Goal: Obtain resource: Obtain resource

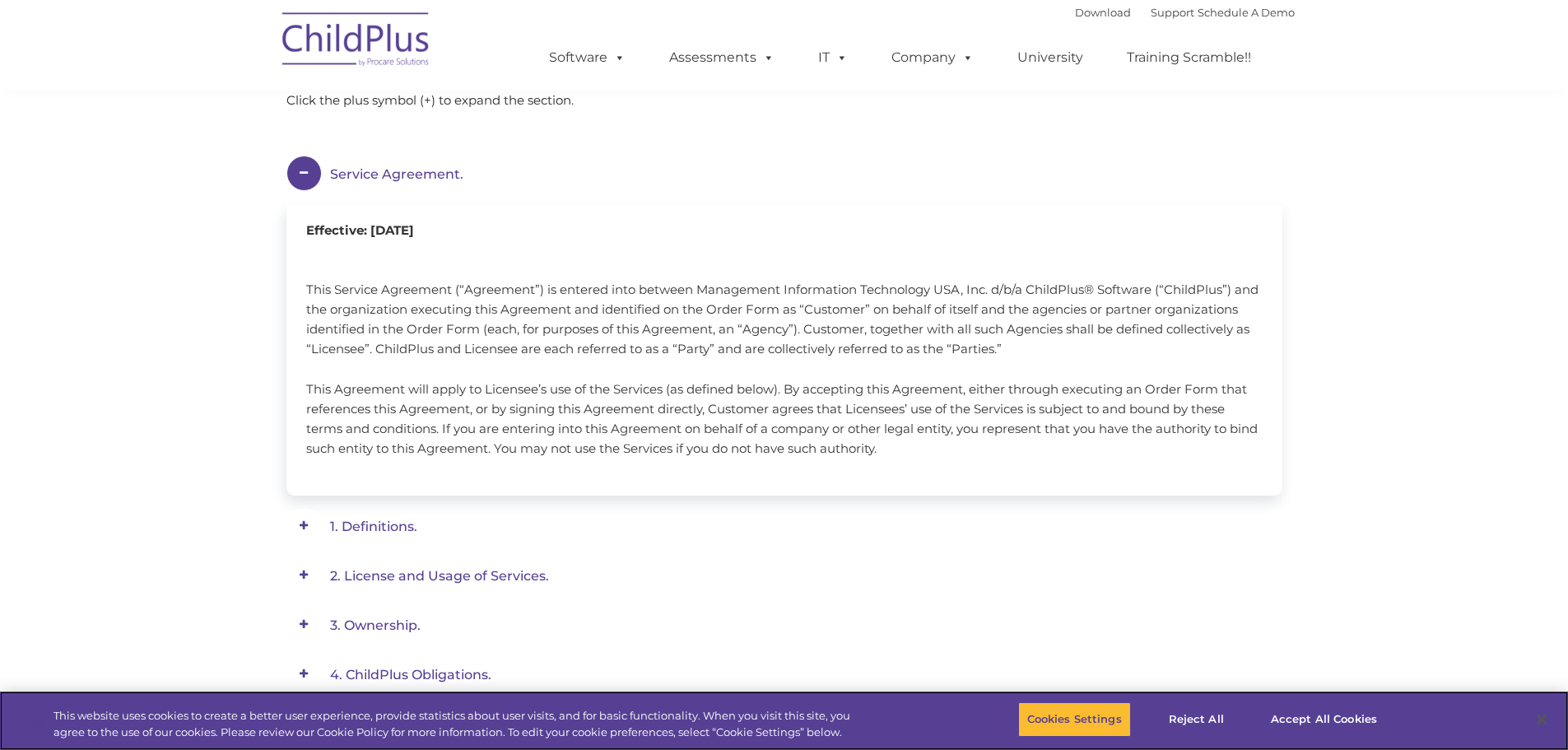
scroll to position [165, 0]
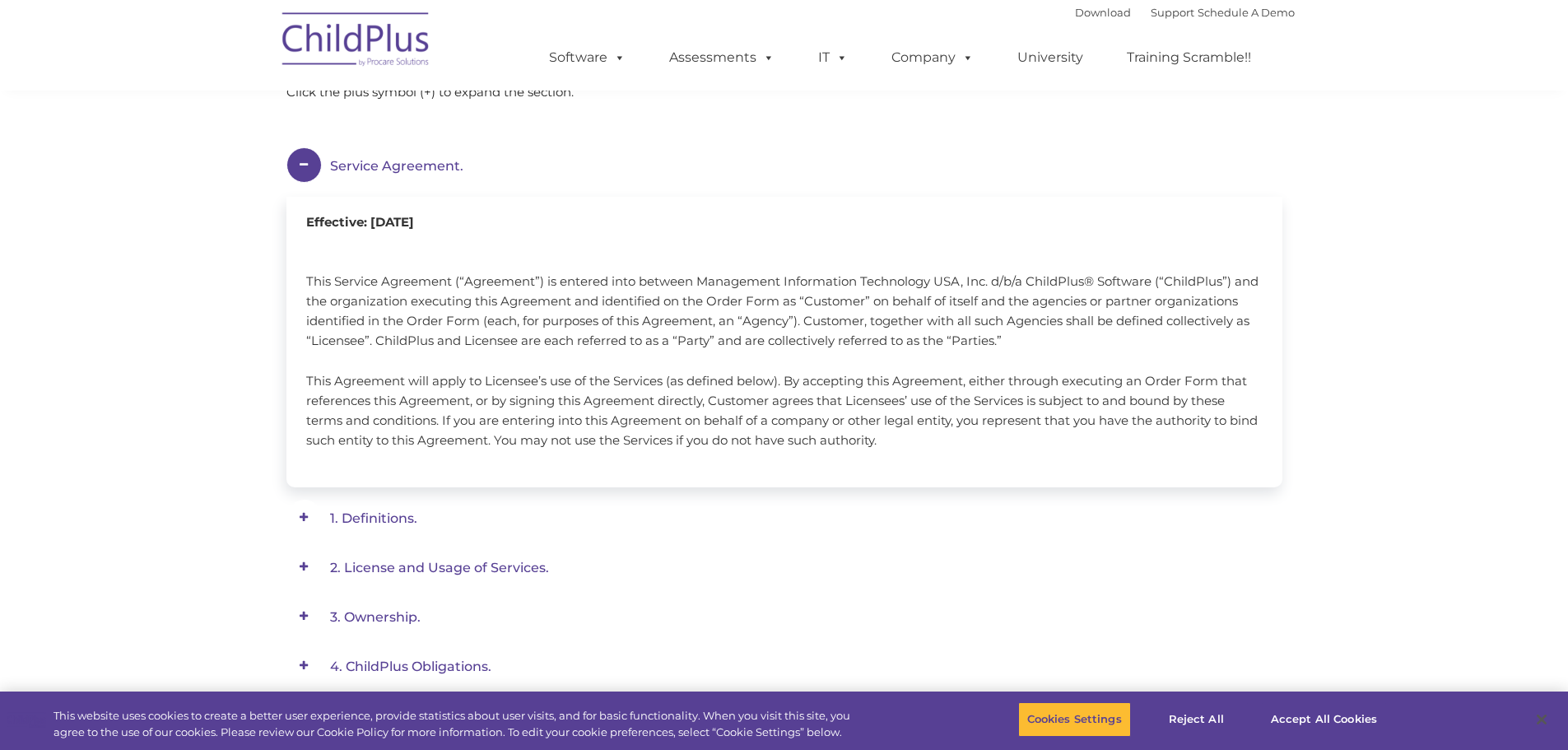
click at [0, 0] on span at bounding box center [0, 0] width 0 height 0
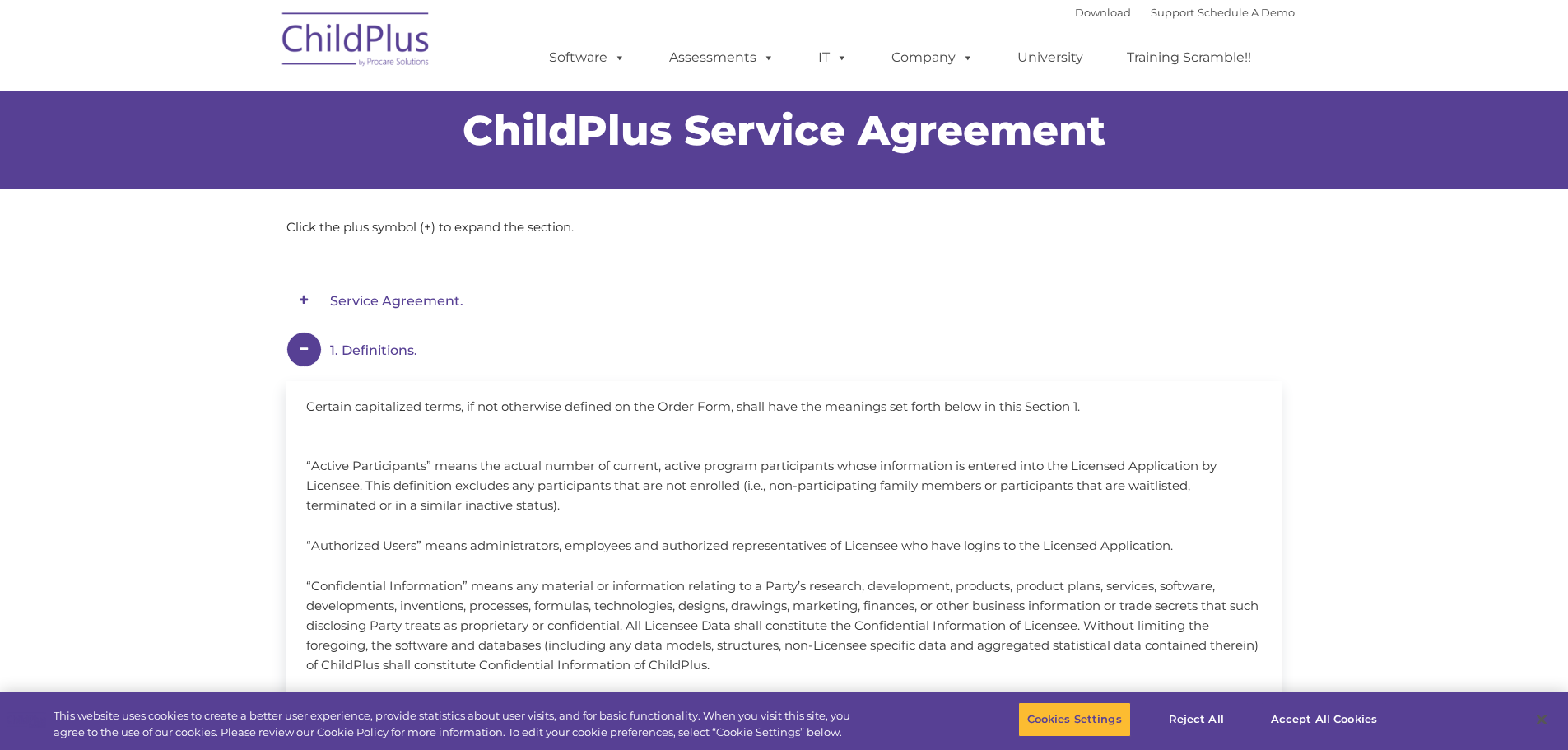
scroll to position [0, 0]
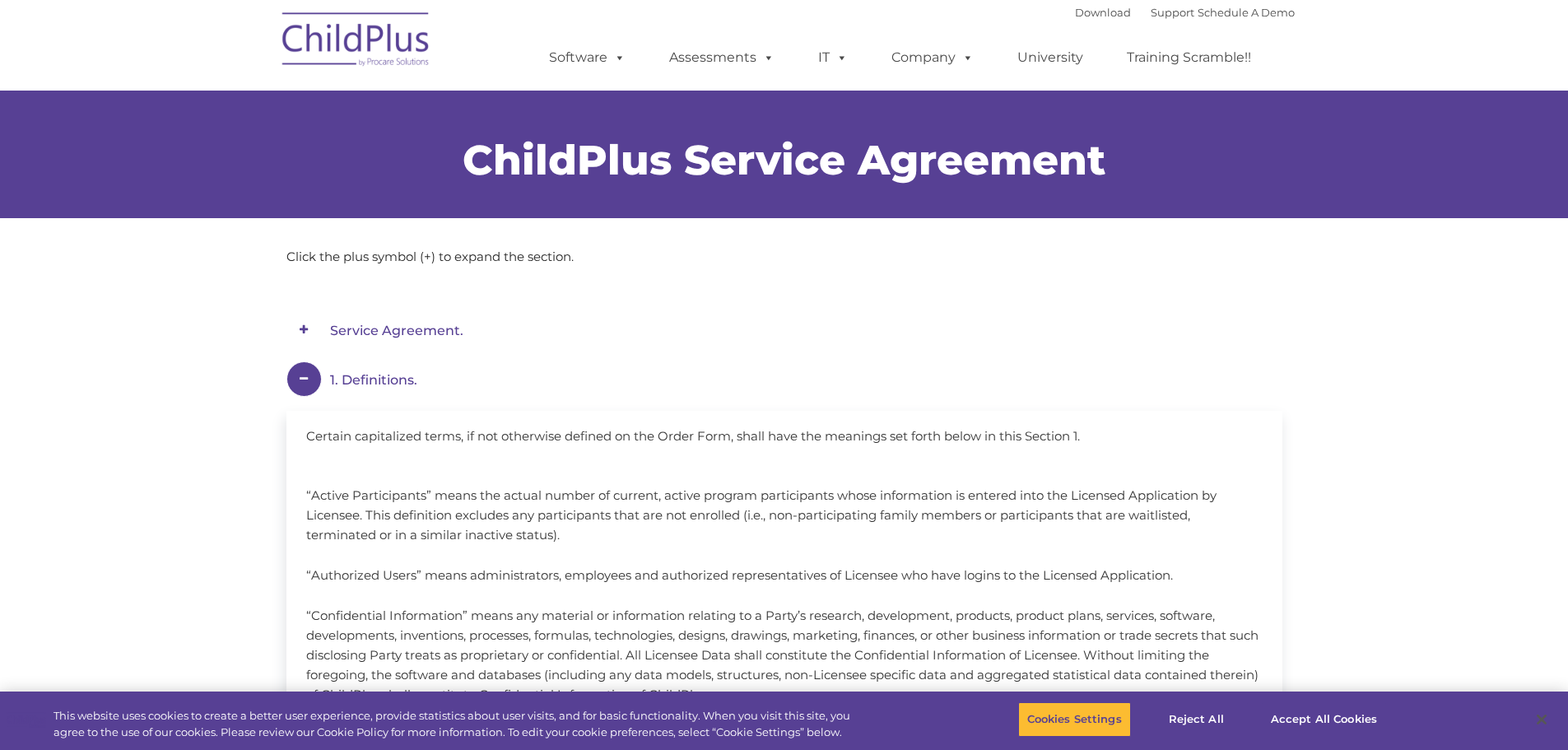
click at [306, 328] on span at bounding box center [304, 330] width 36 height 36
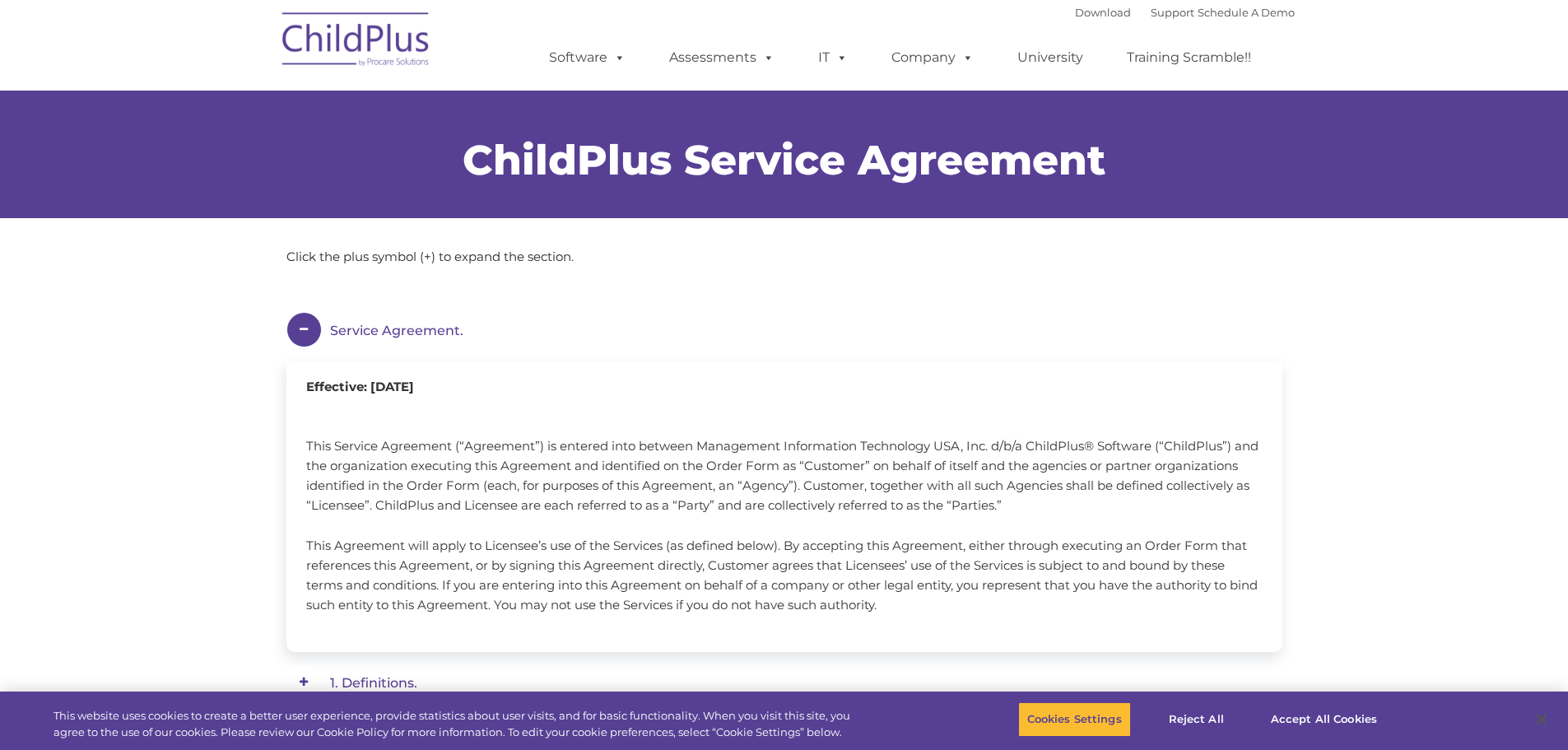
click at [350, 322] on span "Service Agreement." at bounding box center [397, 330] width 133 height 16
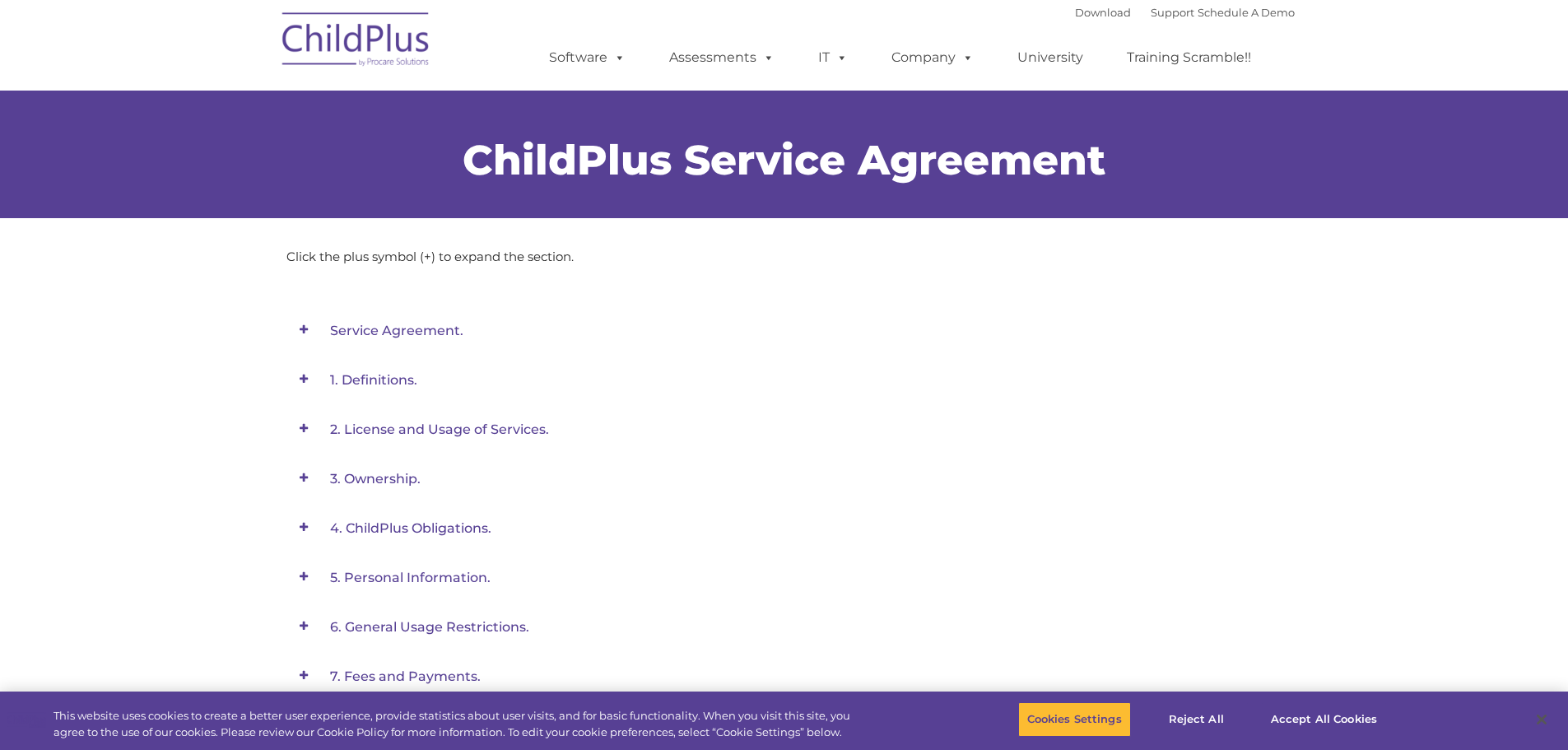
click at [397, 331] on span "Service Agreement." at bounding box center [397, 330] width 133 height 16
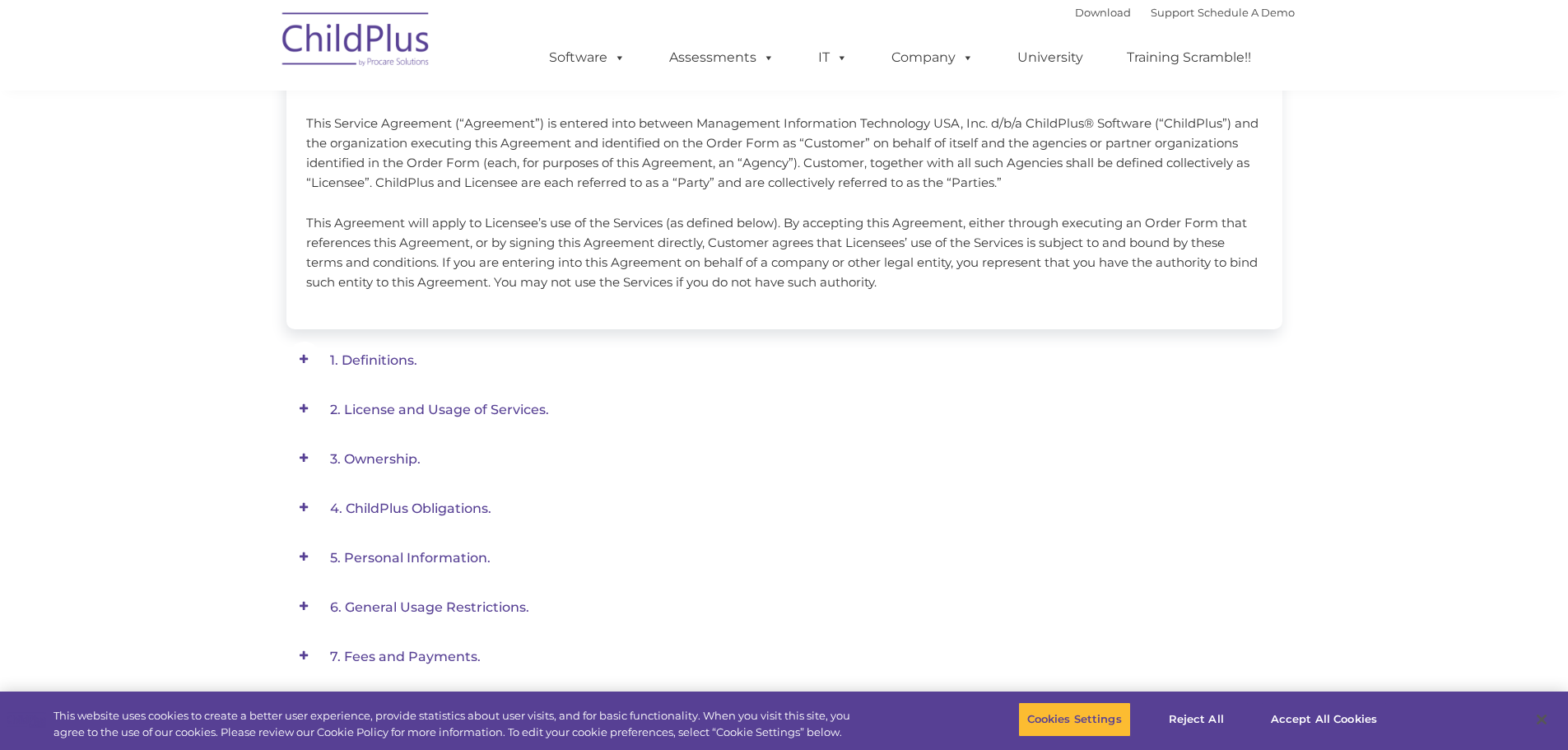
scroll to position [329, 0]
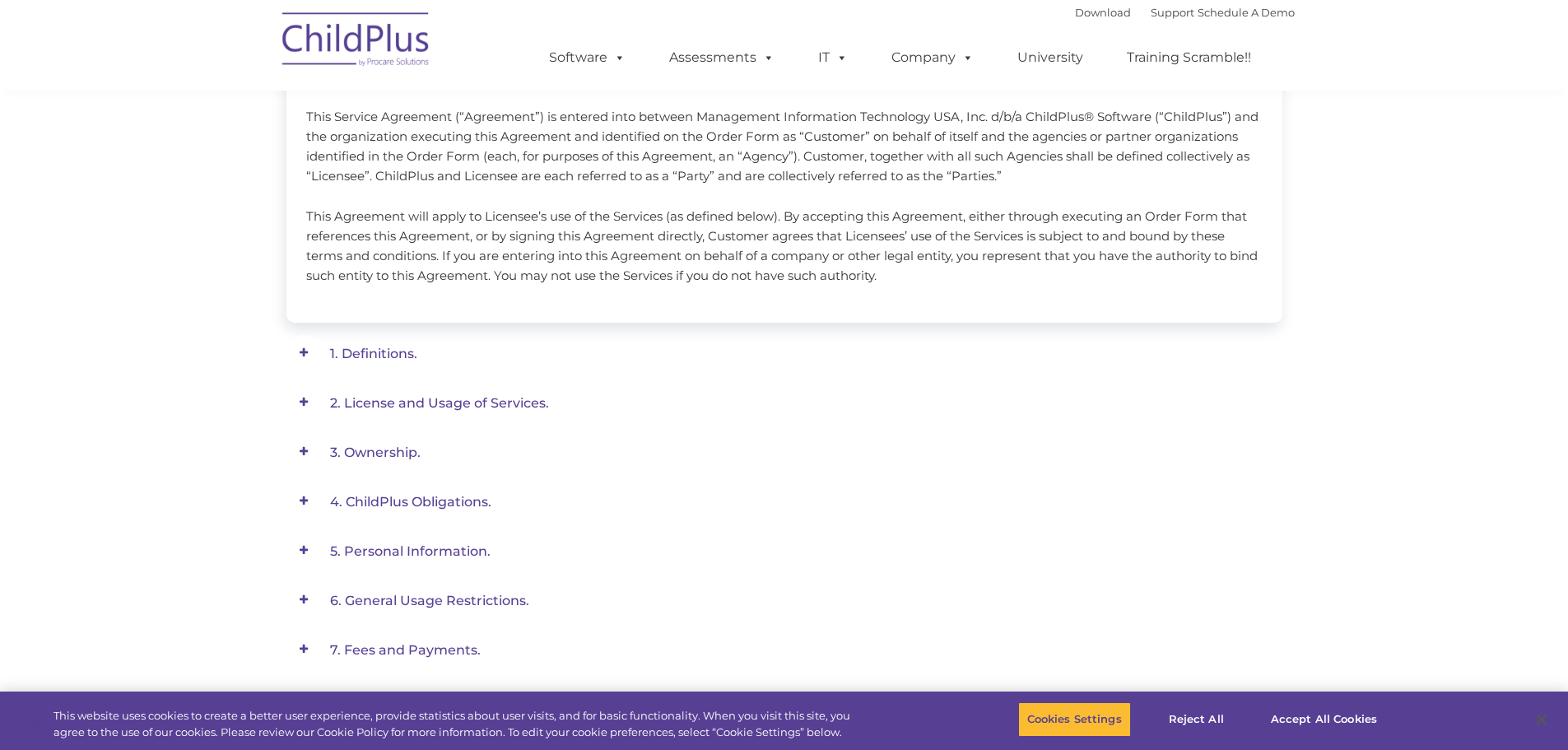
click at [0, 0] on span at bounding box center [0, 0] width 0 height 0
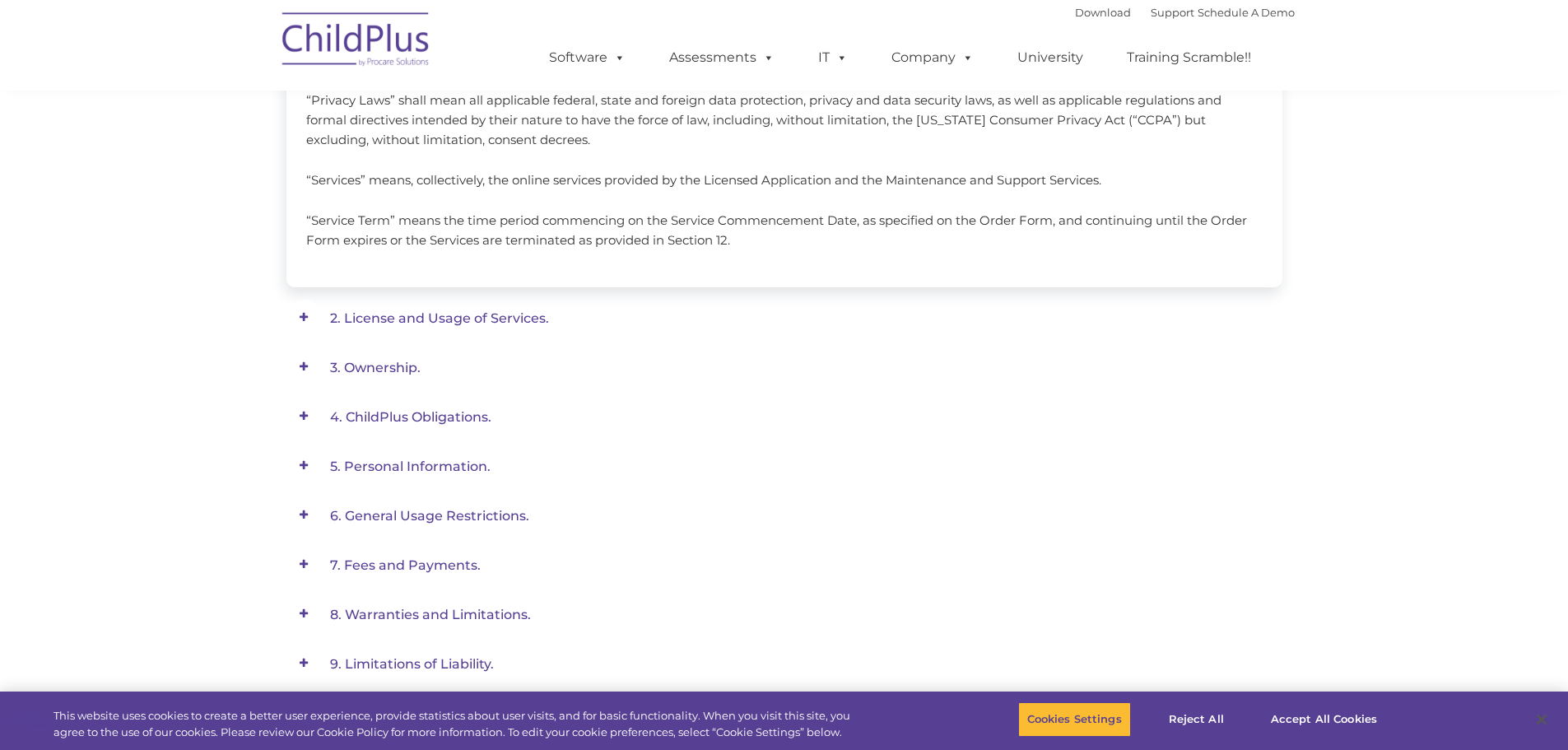
scroll to position [1018, 0]
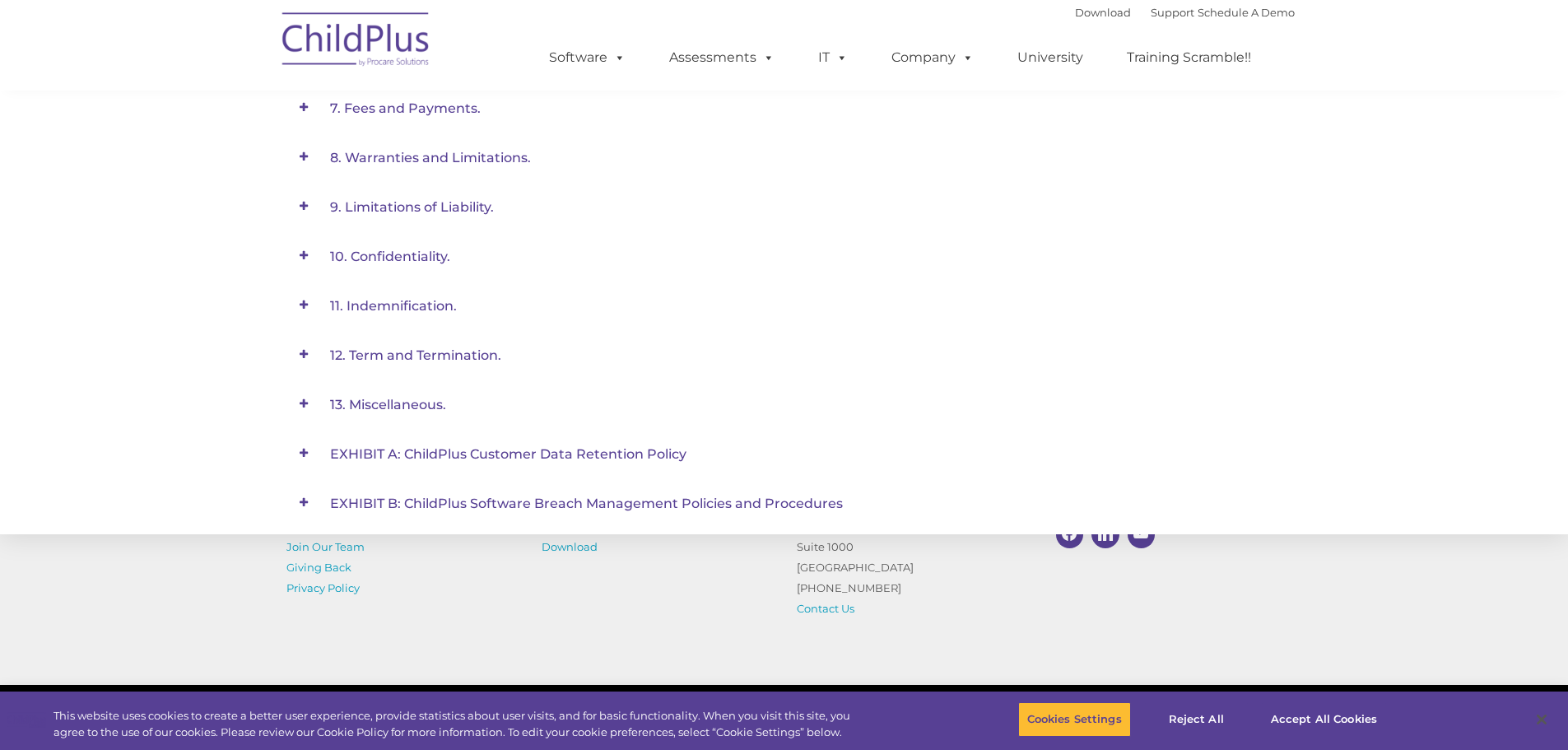
scroll to position [1052, 0]
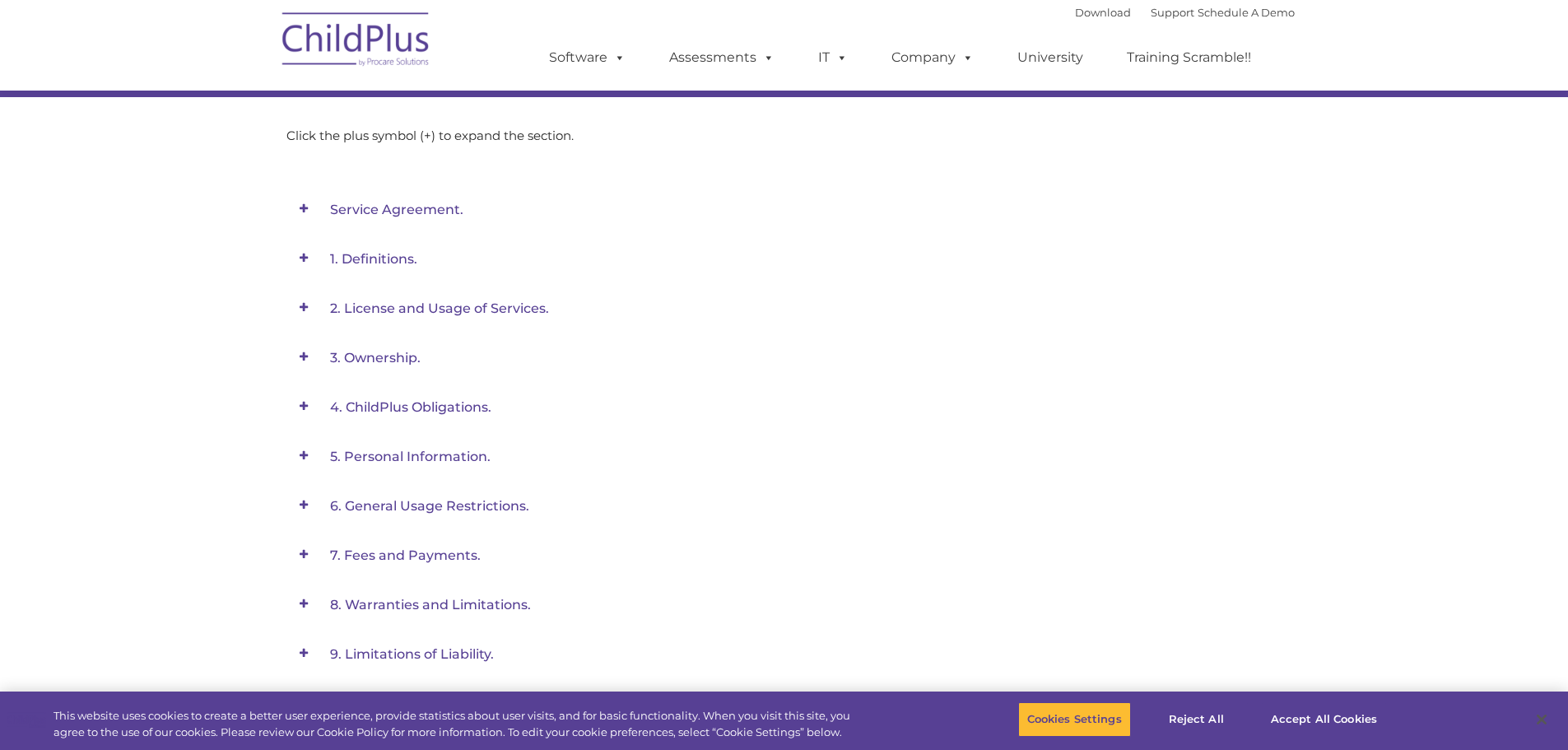
scroll to position [0, 0]
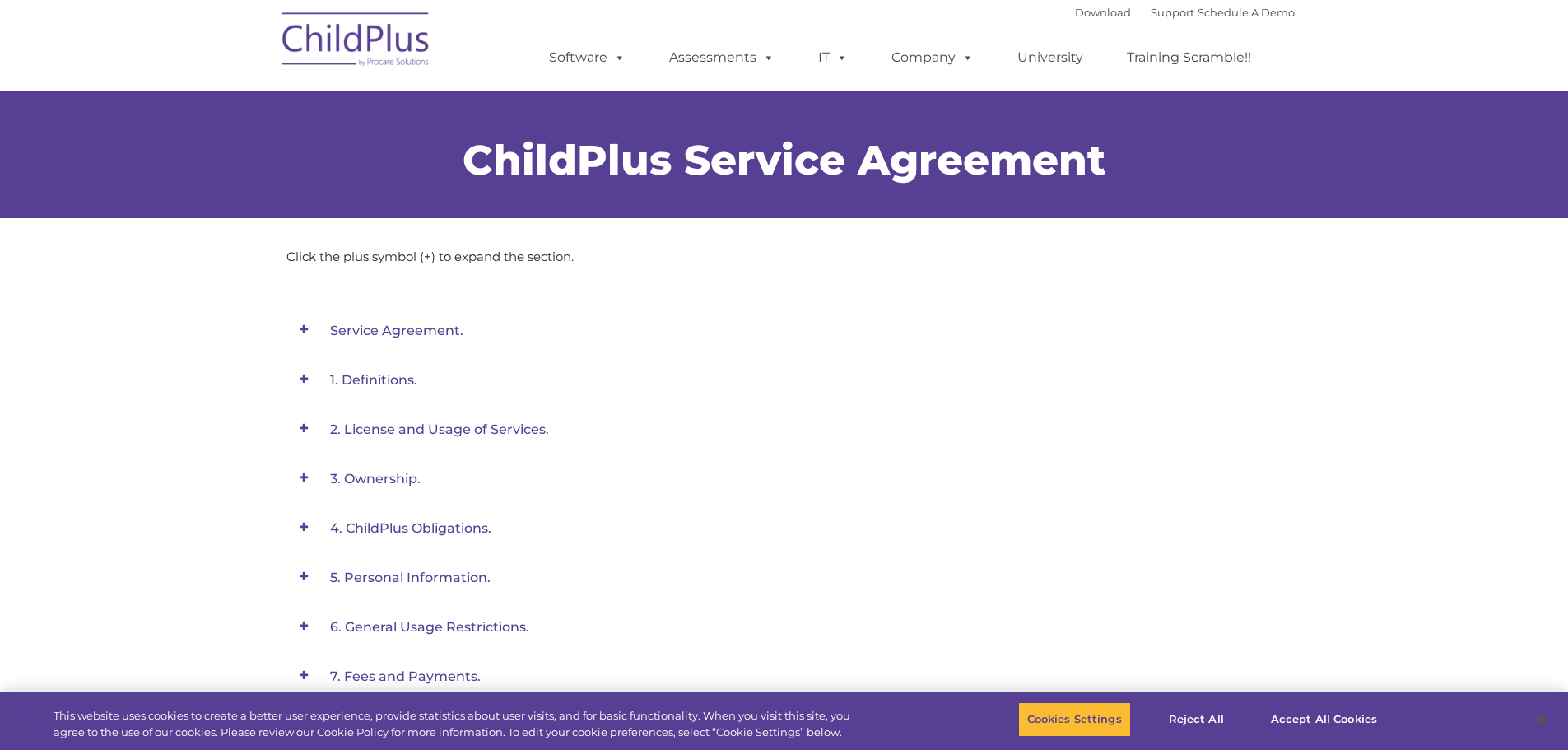
drag, startPoint x: 420, startPoint y: 256, endPoint x: 299, endPoint y: 333, distance: 143.4
click at [299, 333] on span at bounding box center [304, 330] width 36 height 36
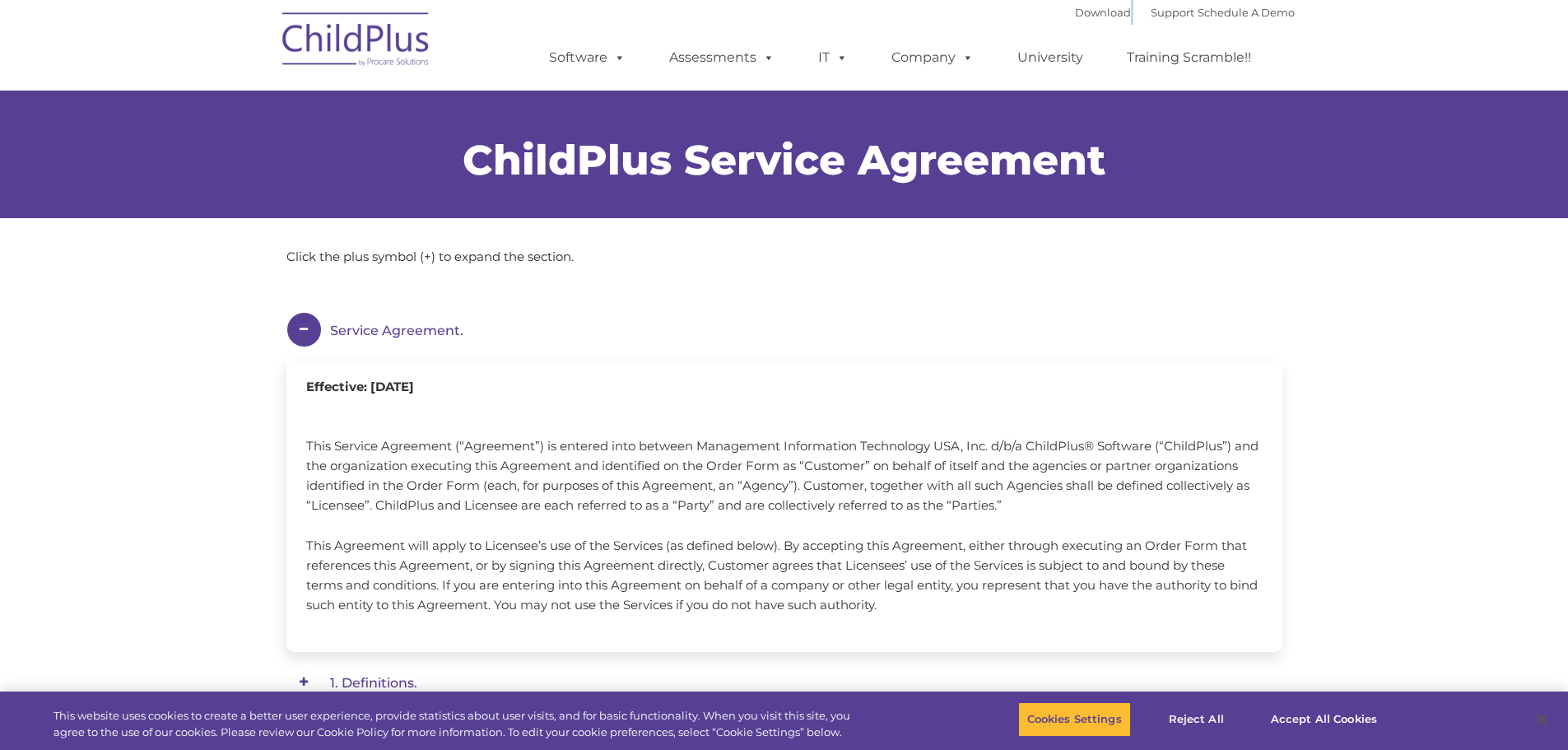
click at [1107, 13] on font "Download Support | Schedule A Demo" at bounding box center [1185, 12] width 220 height 13
click at [1084, 15] on link "Download" at bounding box center [1103, 12] width 56 height 13
click at [1001, 102] on div "ChildPlus Service Agreement" at bounding box center [785, 150] width 1021 height 119
click at [376, 253] on p "Click the plus symbol (+) to expand the section." at bounding box center [784, 257] width 996 height 20
